Goal: Task Accomplishment & Management: Complete application form

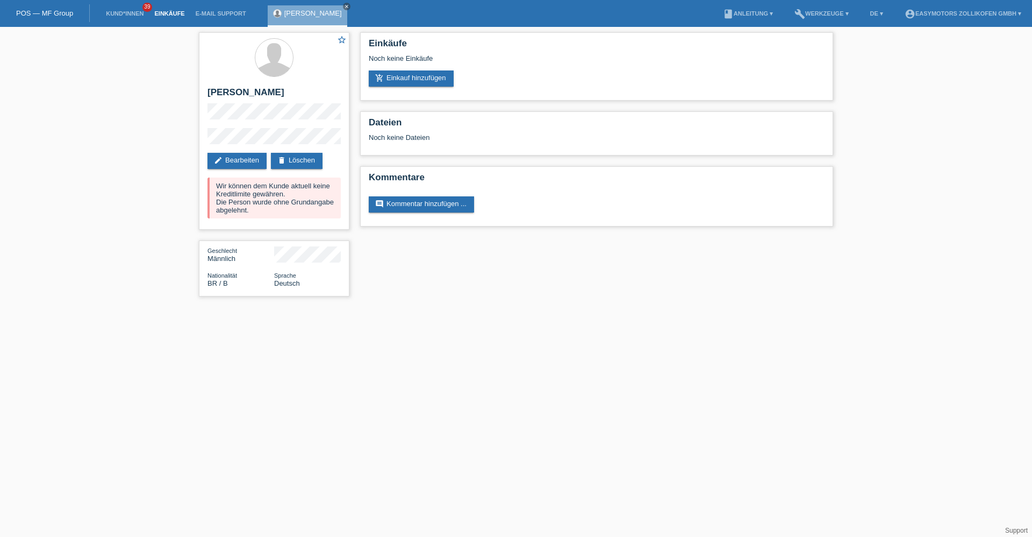
click at [161, 12] on link "Einkäufe" at bounding box center [169, 13] width 41 height 6
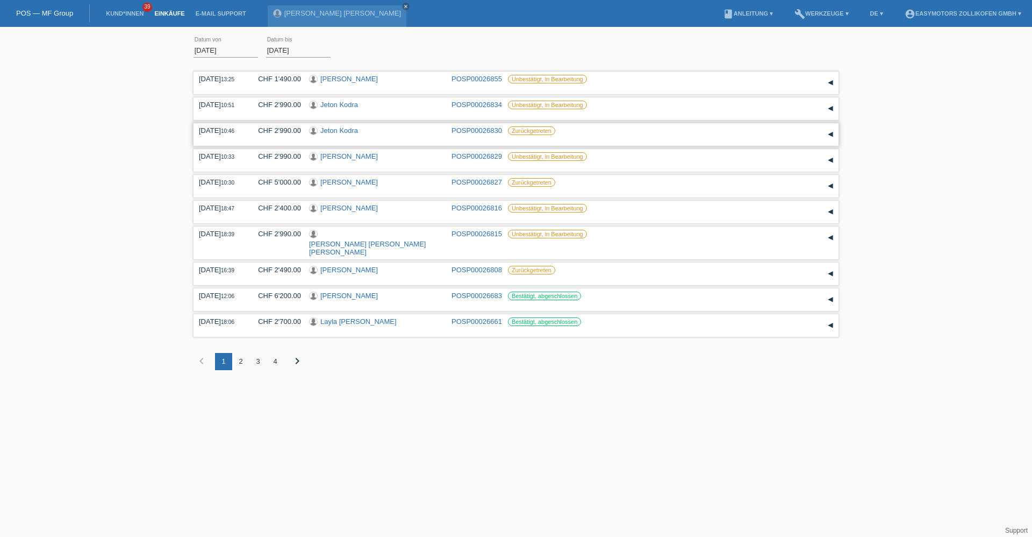
click at [346, 129] on link "Jeton Kodra" at bounding box center [339, 130] width 38 height 8
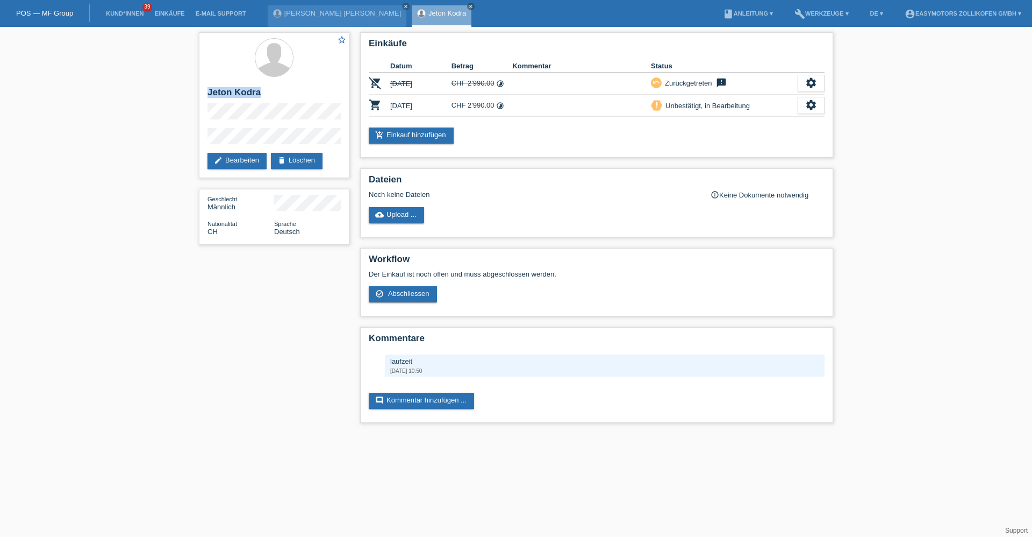
click at [194, 86] on div "star_border Jeton Kodra edit Bearbeiten delete Löschen Geschlecht Männlich Nati…" at bounding box center [274, 141] width 161 height 228
click at [156, 17] on li "Einkäufe" at bounding box center [169, 13] width 41 height 27
click at [157, 16] on link "Einkäufe" at bounding box center [169, 13] width 41 height 6
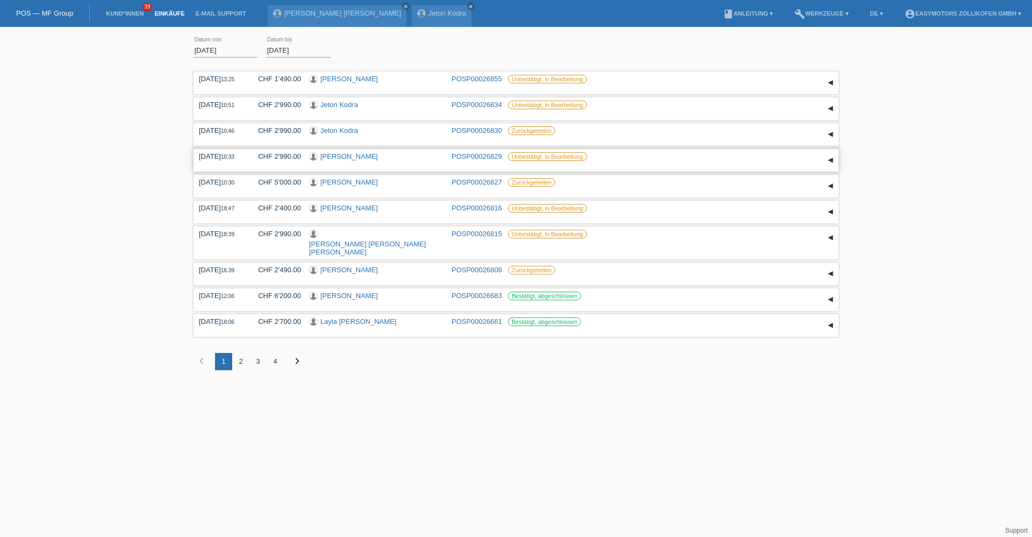
click at [334, 155] on link "[PERSON_NAME]" at bounding box center [349, 156] width 58 height 8
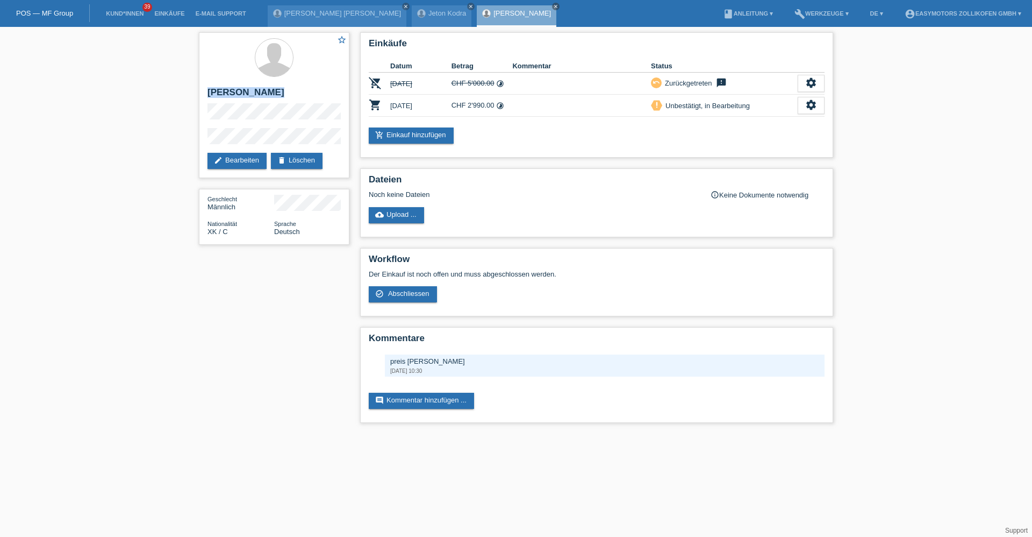
click at [186, 85] on div "star_border [PERSON_NAME] edit Bearbeiten delete Löschen Geschlecht Männlich Na…" at bounding box center [516, 230] width 1032 height 406
drag, startPoint x: 328, startPoint y: 375, endPoint x: 326, endPoint y: 250, distance: 125.3
click at [326, 294] on div "star_border Azem Mucaj edit Bearbeiten delete Löschen Geschlecht Männlich Natio…" at bounding box center [516, 230] width 645 height 406
click at [165, 12] on link "Einkäufe" at bounding box center [169, 13] width 41 height 6
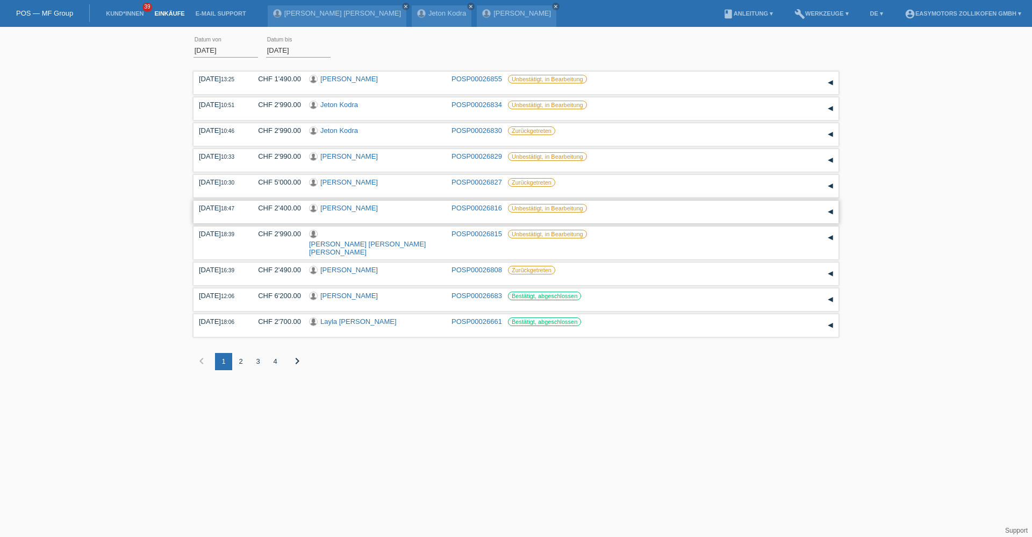
click at [335, 206] on link "[PERSON_NAME]" at bounding box center [349, 208] width 58 height 8
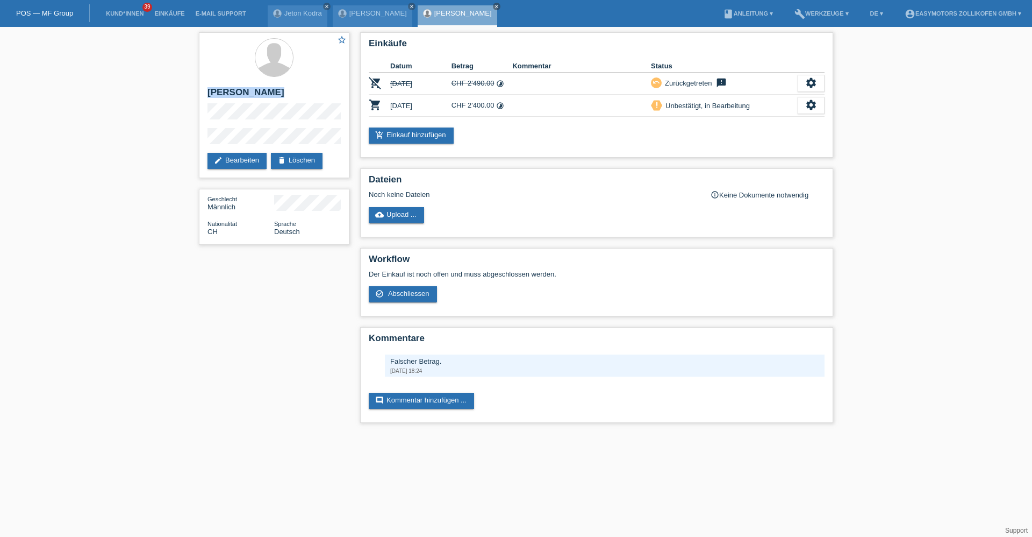
click at [194, 81] on div "star_border Kujtim Zukaj edit Bearbeiten delete Löschen Geschlecht Männlich Nat…" at bounding box center [274, 141] width 161 height 228
click at [174, 13] on link "Einkäufe" at bounding box center [169, 13] width 41 height 6
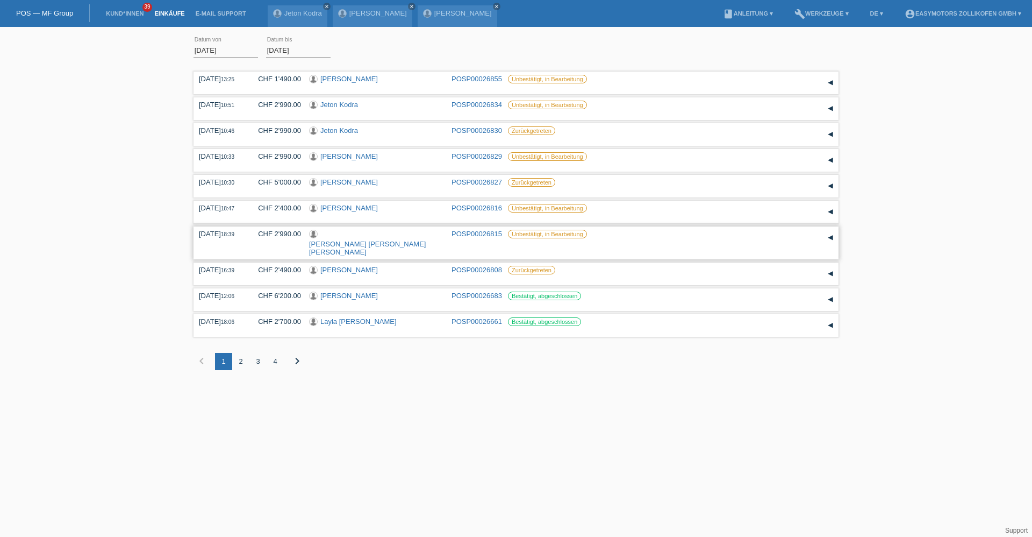
click at [368, 240] on link "[PERSON_NAME] [PERSON_NAME] [PERSON_NAME]" at bounding box center [367, 248] width 117 height 16
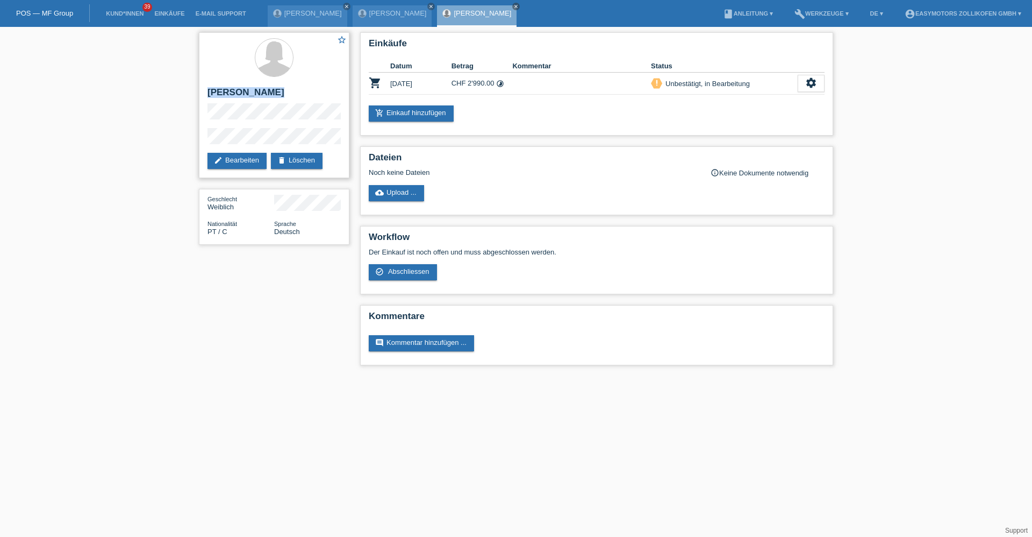
click at [211, 95] on div "star_border [PERSON_NAME] edit Bearbeiten delete Löschen" at bounding box center [274, 105] width 151 height 146
click at [177, 11] on link "Einkäufe" at bounding box center [169, 13] width 41 height 6
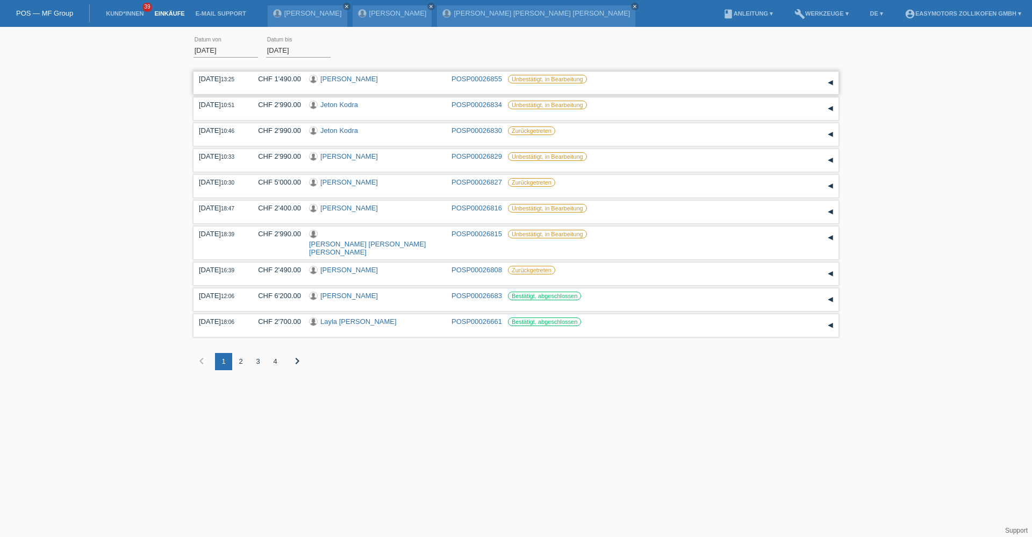
click at [360, 83] on div "[PERSON_NAME]" at bounding box center [376, 80] width 134 height 10
click at [360, 79] on link "[PERSON_NAME]" at bounding box center [349, 79] width 58 height 8
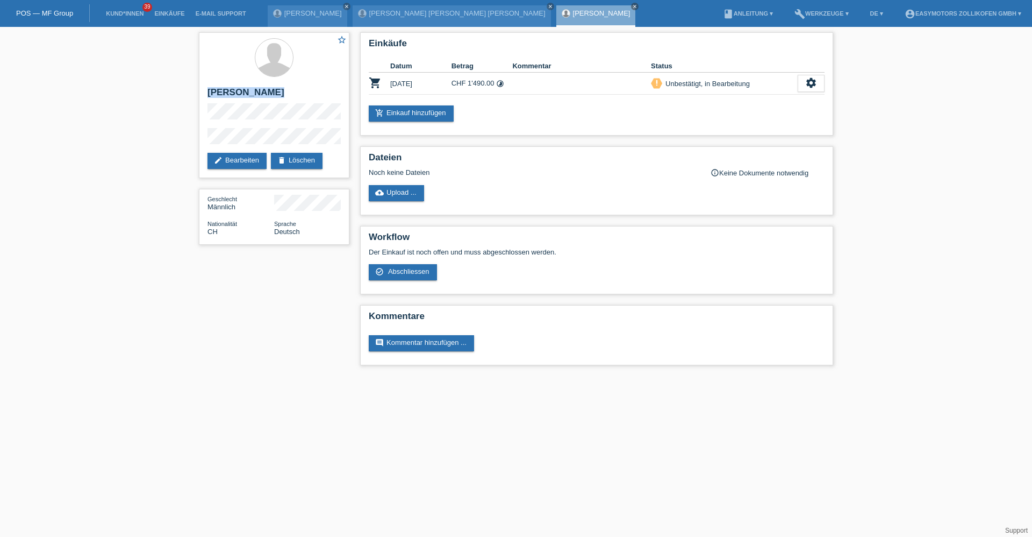
click at [193, 91] on div "star_border Amirthalingam Sivasubramaniam edit Bearbeiten delete Löschen Geschl…" at bounding box center [516, 201] width 1032 height 349
click at [125, 10] on li "Kund*innen 39" at bounding box center [125, 13] width 48 height 27
click at [125, 10] on link "Kund*innen" at bounding box center [125, 13] width 48 height 6
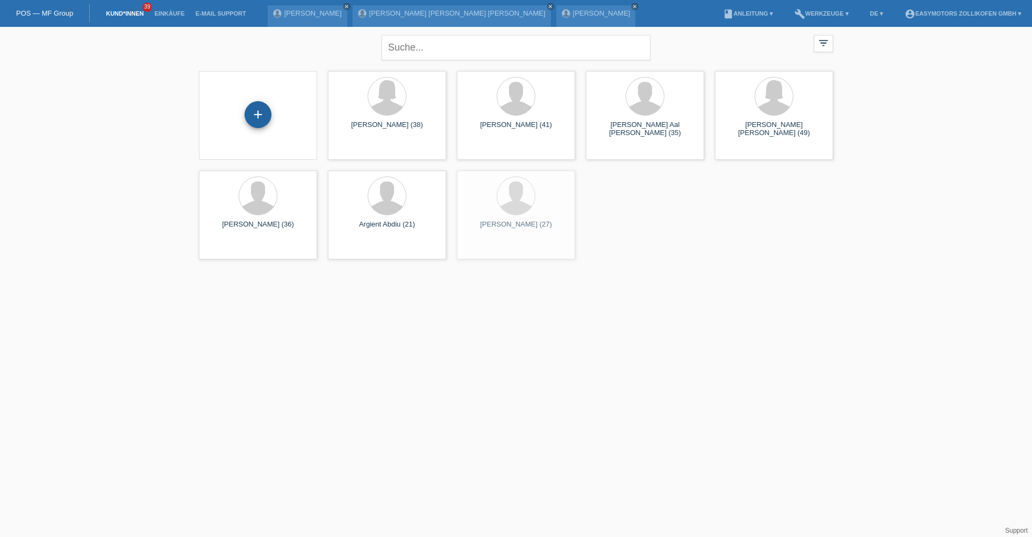
click at [269, 118] on div "+" at bounding box center [258, 114] width 26 height 18
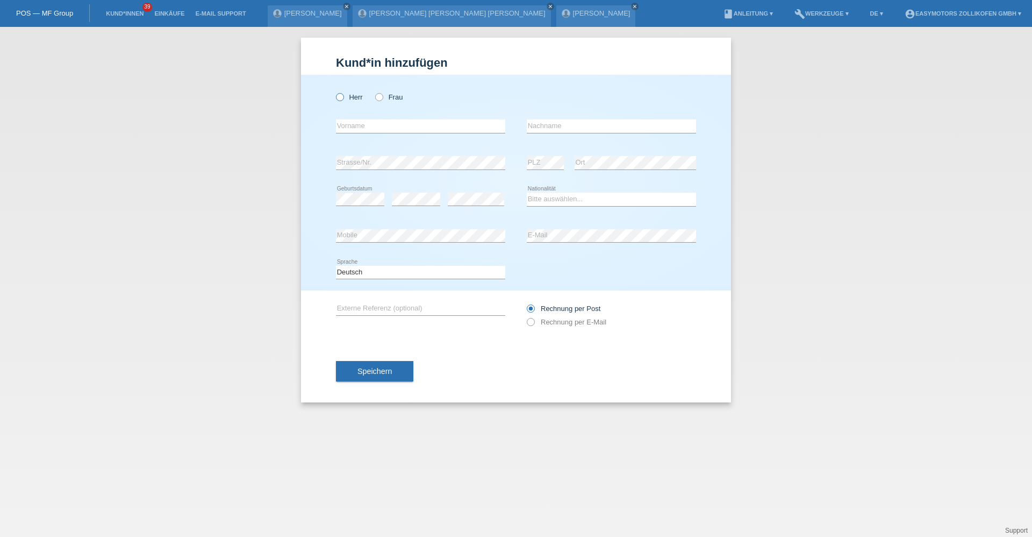
click at [355, 98] on label "Herr" at bounding box center [349, 97] width 27 height 8
click at [343, 98] on input "Herr" at bounding box center [339, 96] width 7 height 7
radio input "true"
click at [356, 118] on div "error Vorname" at bounding box center [420, 126] width 169 height 37
click at [358, 123] on input "text" at bounding box center [420, 125] width 169 height 13
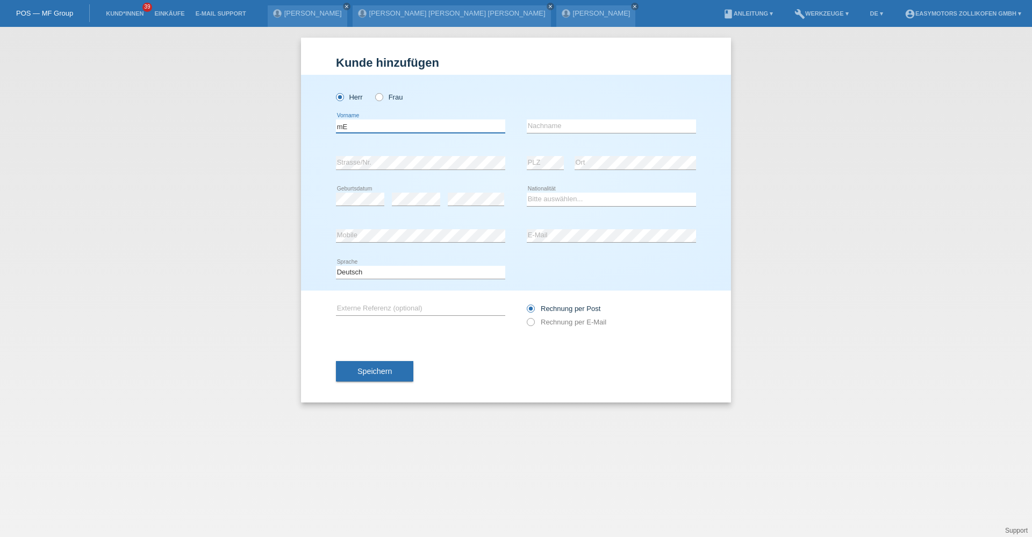
type input "m"
type input "[PERSON_NAME]"
type input "Candar"
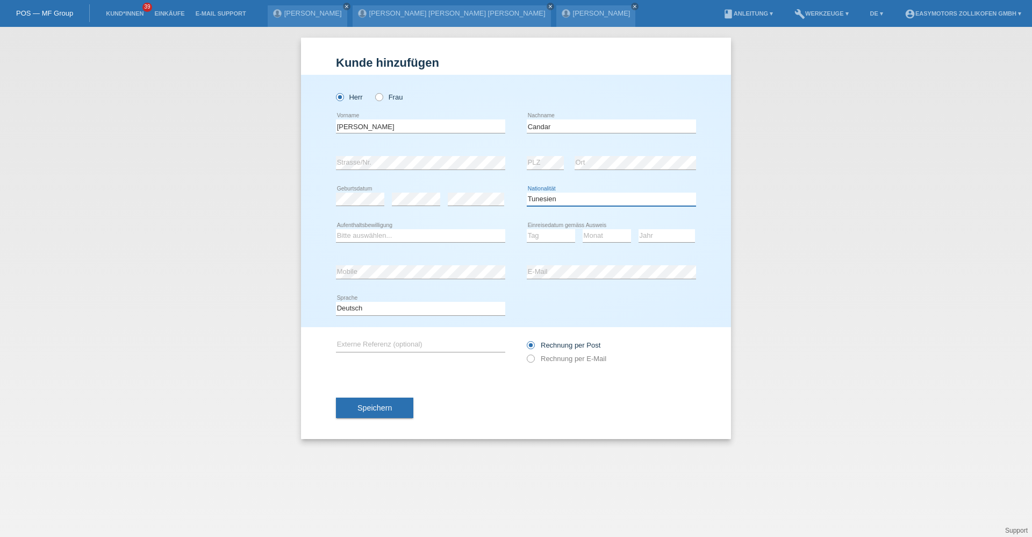
select select "TR"
select select "C"
select select "15"
select select "09"
select select "2004"
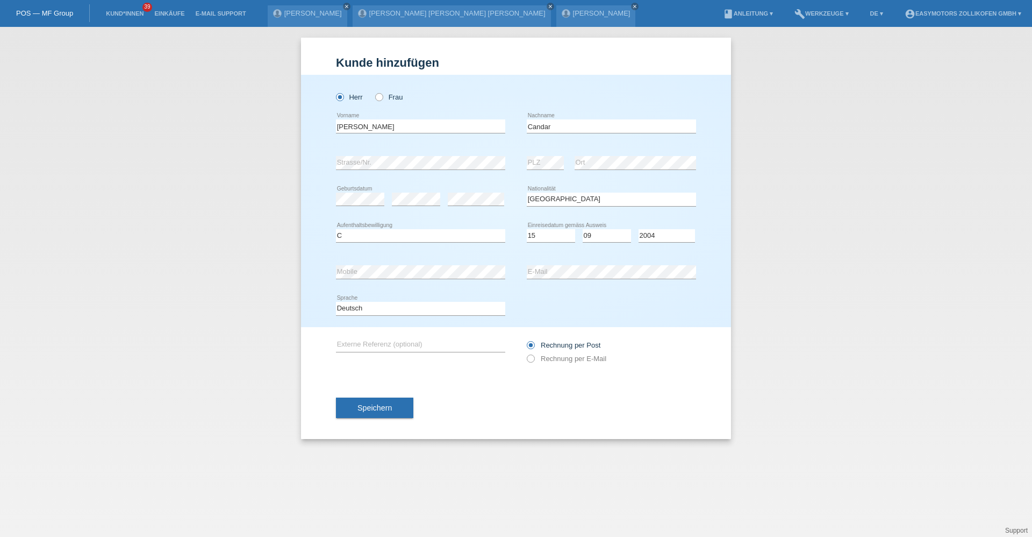
click at [382, 402] on button "Speichern" at bounding box center [374, 407] width 77 height 20
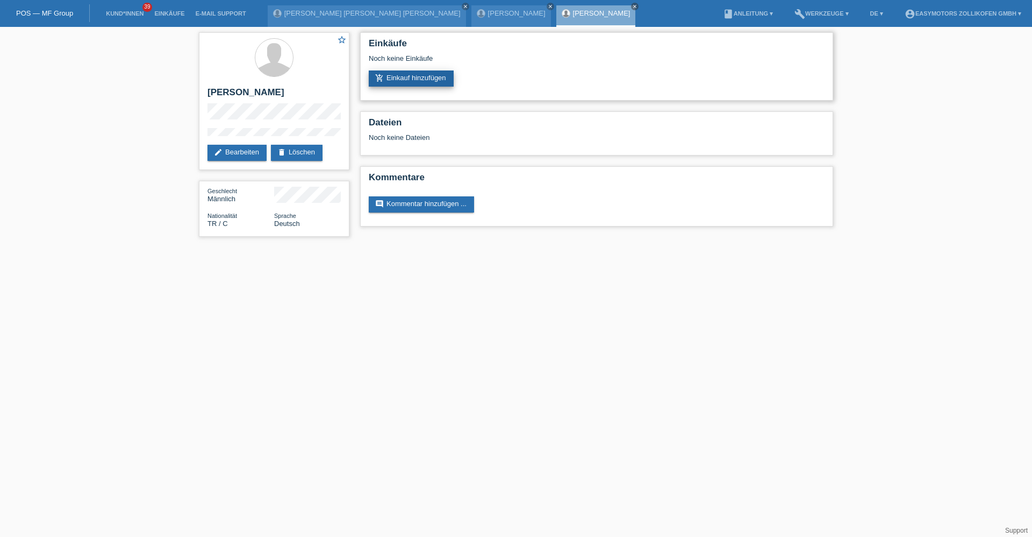
click at [440, 77] on link "add_shopping_cart Einkauf hinzufügen" at bounding box center [411, 78] width 85 height 16
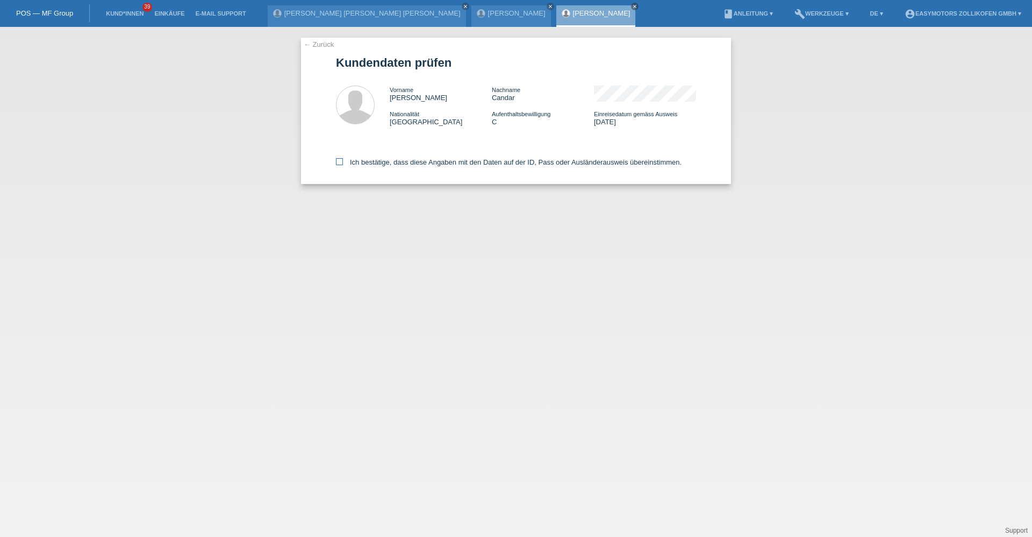
click at [372, 161] on label "Ich bestätige, dass diese Angaben mit den Daten auf der ID, Pass oder Ausländer…" at bounding box center [509, 162] width 346 height 8
click at [343, 161] on input "Ich bestätige, dass diese Angaben mit den Daten auf der ID, Pass oder Ausländer…" at bounding box center [339, 161] width 7 height 7
checkbox input "true"
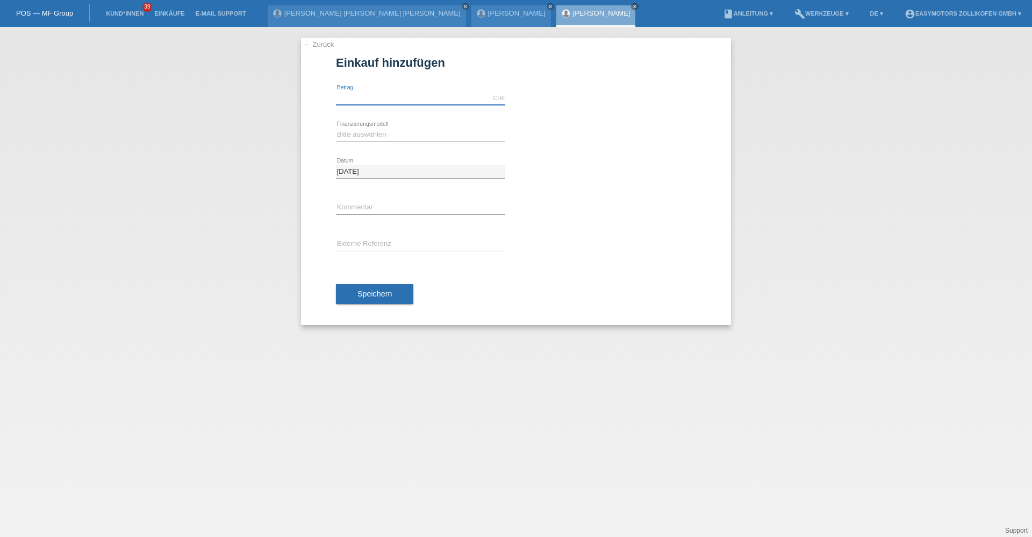
click at [376, 101] on input "text" at bounding box center [420, 97] width 169 height 13
type input "5000.00"
click at [337, 141] on icon at bounding box center [420, 141] width 169 height 1
click at [337, 140] on select "Bitte auswählen Fixe Raten Kauf auf Rechnung mit Teilzahlungsoption" at bounding box center [420, 134] width 169 height 13
select select "67"
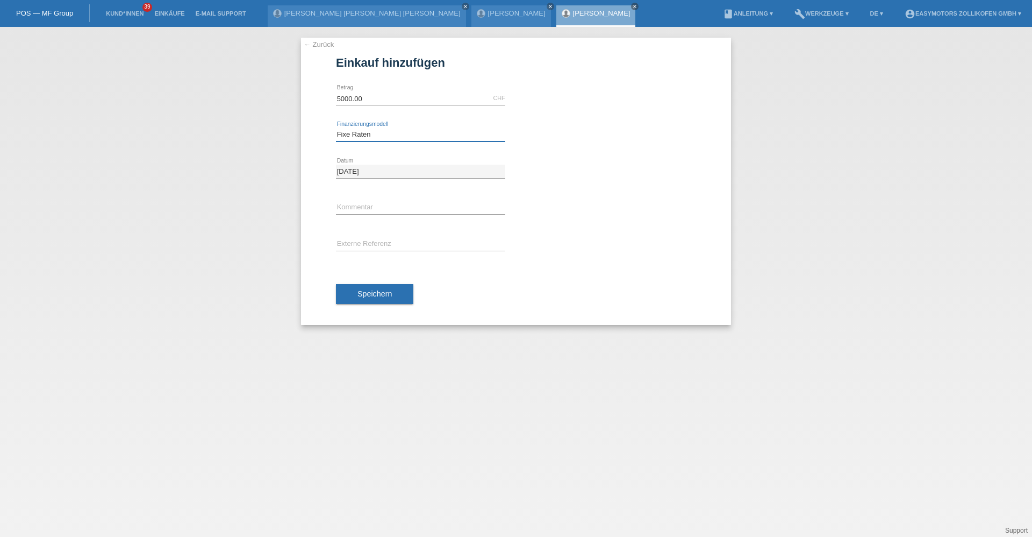
click at [336, 128] on select "Bitte auswählen Fixe Raten Kauf auf Rechnung mit Teilzahlungsoption" at bounding box center [420, 134] width 169 height 13
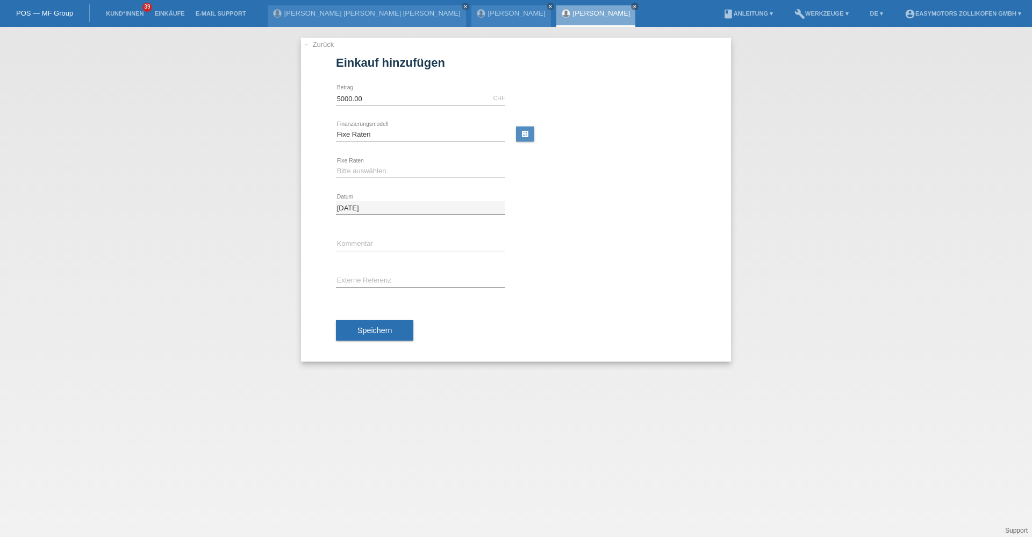
drag, startPoint x: 356, startPoint y: 186, endPoint x: 356, endPoint y: 180, distance: 5.9
click at [356, 185] on div "Bitte auswählen 12 Raten 24 Raten 36 Raten 48 Raten error Fixe Raten" at bounding box center [420, 171] width 169 height 37
drag, startPoint x: 356, startPoint y: 177, endPoint x: 356, endPoint y: 169, distance: 7.5
click at [356, 174] on select "Bitte auswählen 12 Raten 24 Raten 36 Raten 48 Raten" at bounding box center [420, 171] width 169 height 13
click at [356, 169] on select "Bitte auswählen 12 Raten 24 Raten 36 Raten 48 Raten" at bounding box center [420, 171] width 169 height 13
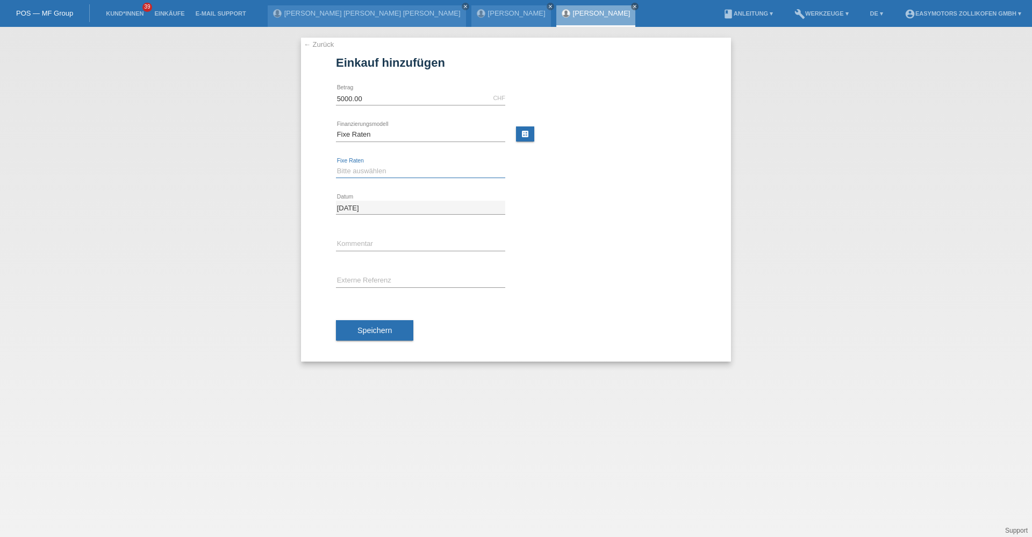
click at [358, 173] on select "Bitte auswählen 12 Raten 24 Raten 36 Raten 48 Raten" at bounding box center [420, 171] width 169 height 13
select select "136"
click at [336, 165] on select "Bitte auswählen 12 Raten 24 Raten 36 Raten 48 Raten" at bounding box center [420, 171] width 169 height 13
click at [371, 325] on button "Speichern" at bounding box center [374, 330] width 77 height 20
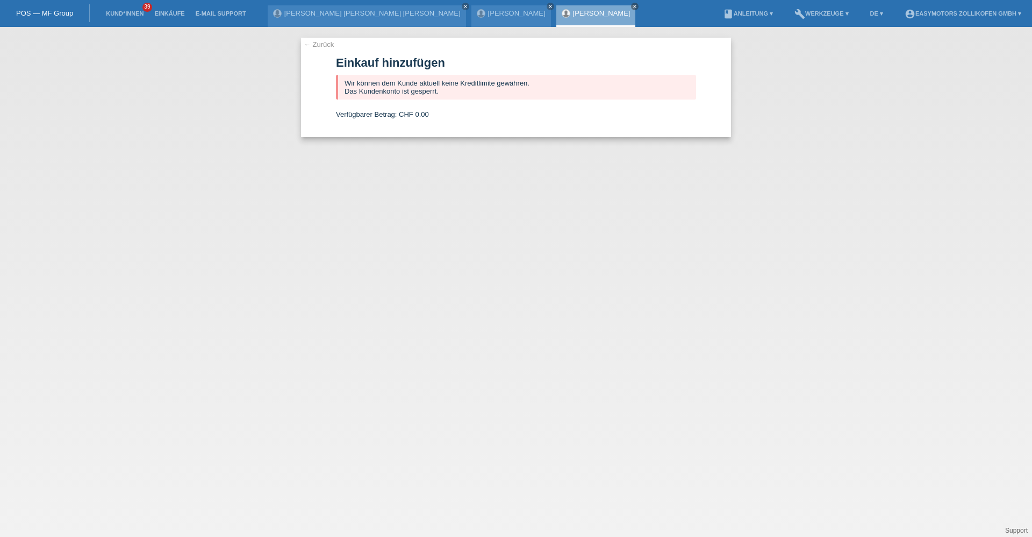
click at [573, 12] on link "[PERSON_NAME]" at bounding box center [602, 13] width 58 height 8
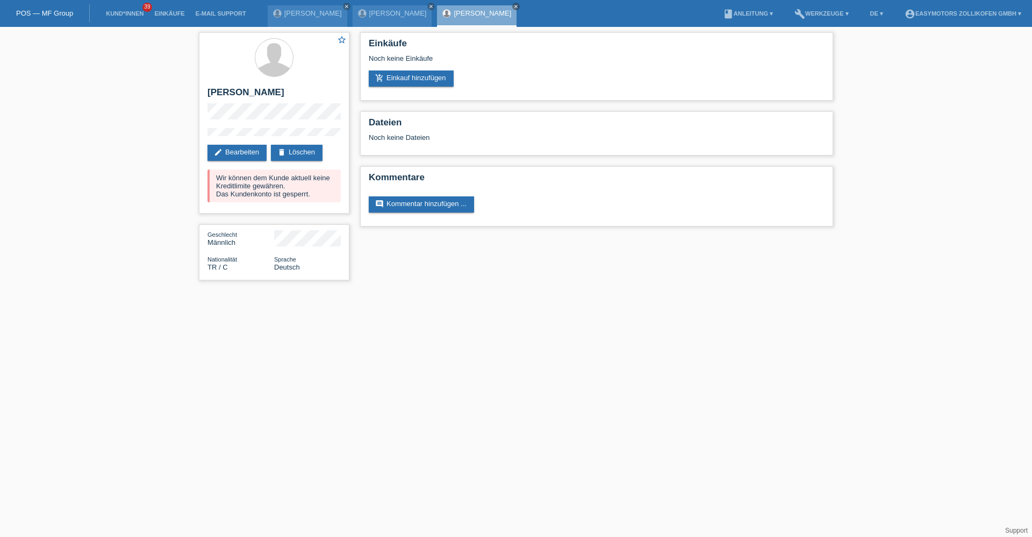
click at [184, 135] on div "star_border [PERSON_NAME] edit Bearbeiten delete Löschen Wir können dem Kunde a…" at bounding box center [516, 159] width 1032 height 264
